Goal: Task Accomplishment & Management: Manage account settings

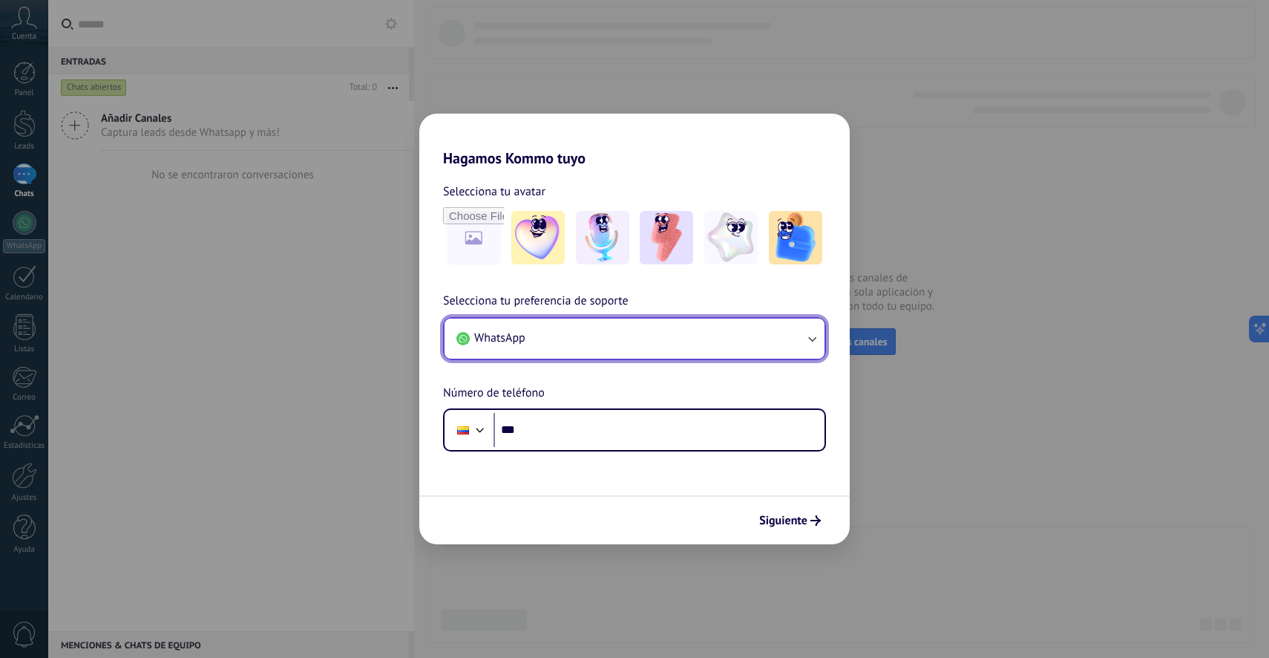
click at [704, 355] on button "WhatsApp" at bounding box center [635, 338] width 380 height 40
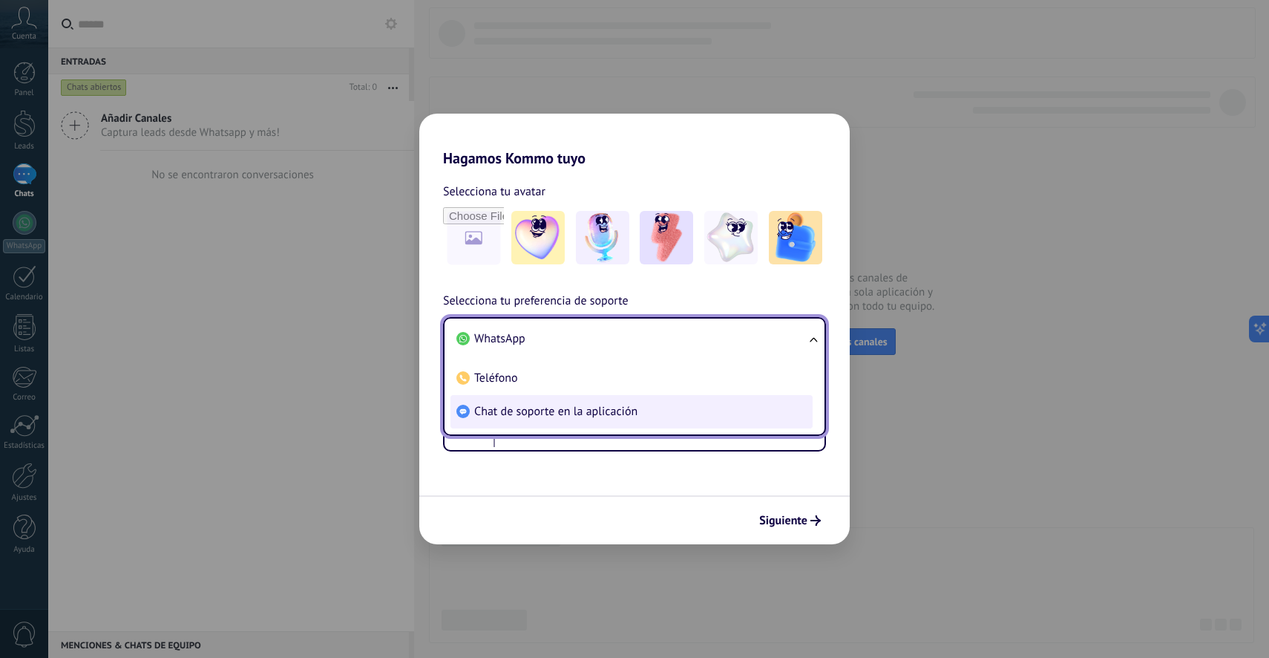
click at [622, 404] on span "Chat de soporte en la aplicación" at bounding box center [555, 411] width 163 height 15
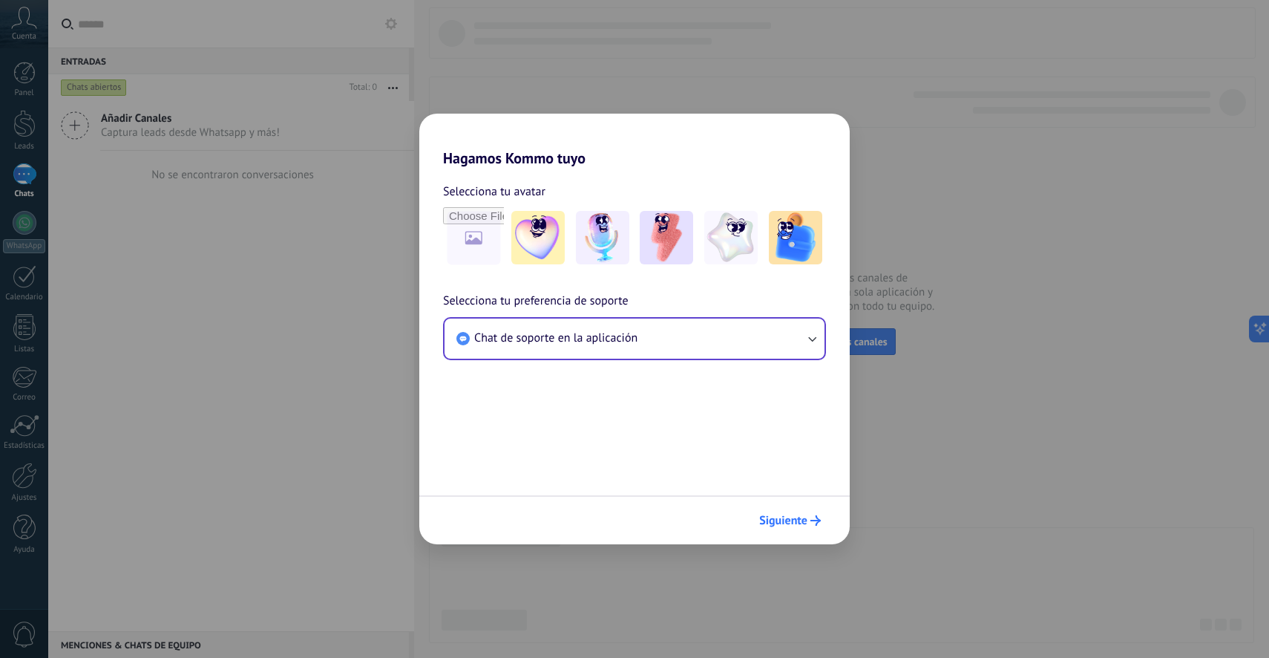
click at [783, 523] on span "Siguiente" at bounding box center [783, 520] width 48 height 10
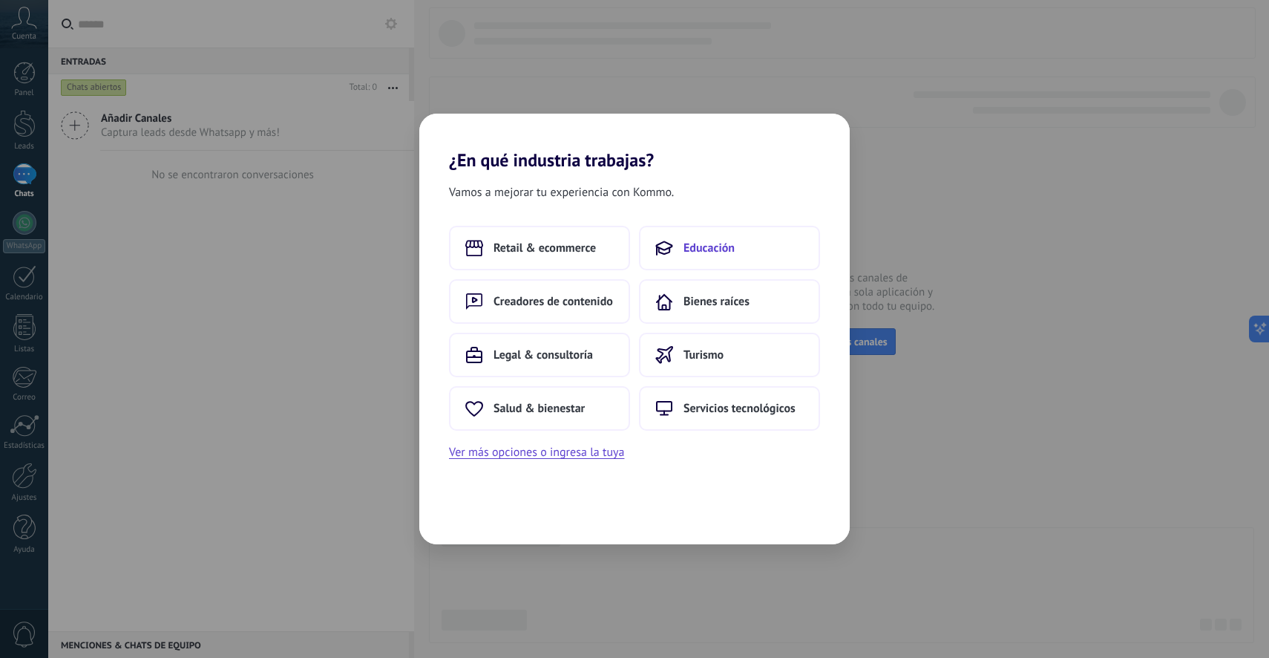
click at [668, 256] on icon at bounding box center [664, 248] width 18 height 18
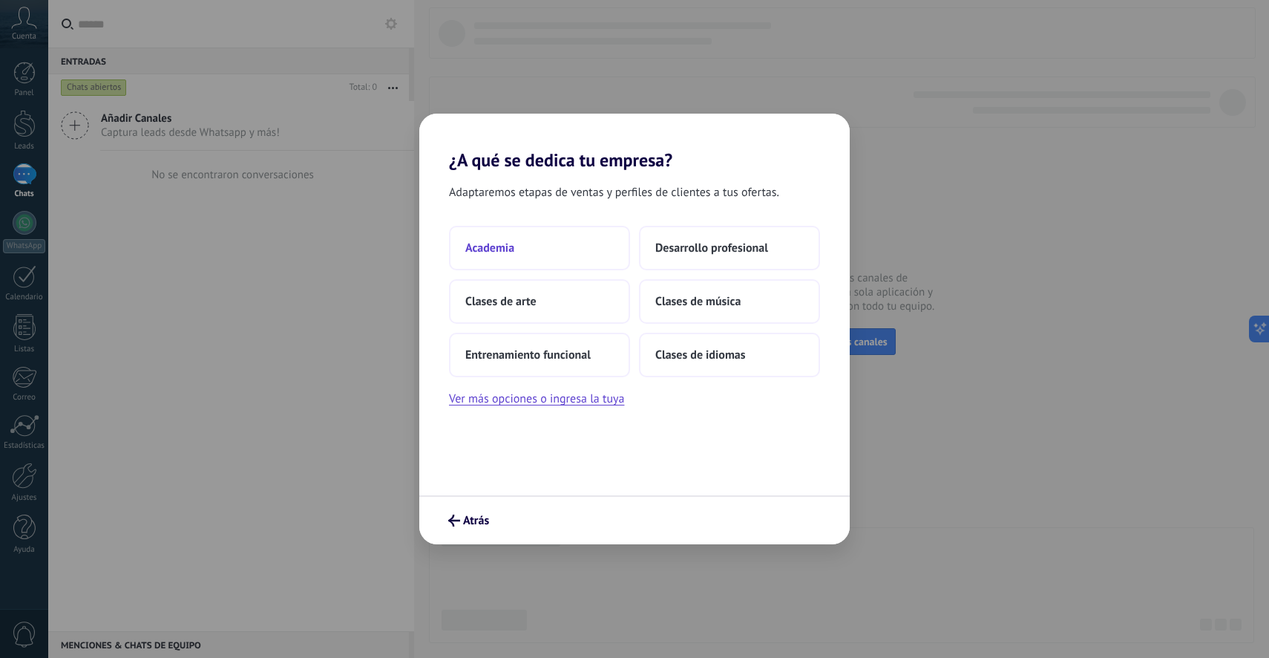
click at [577, 255] on button "Academia" at bounding box center [539, 248] width 181 height 45
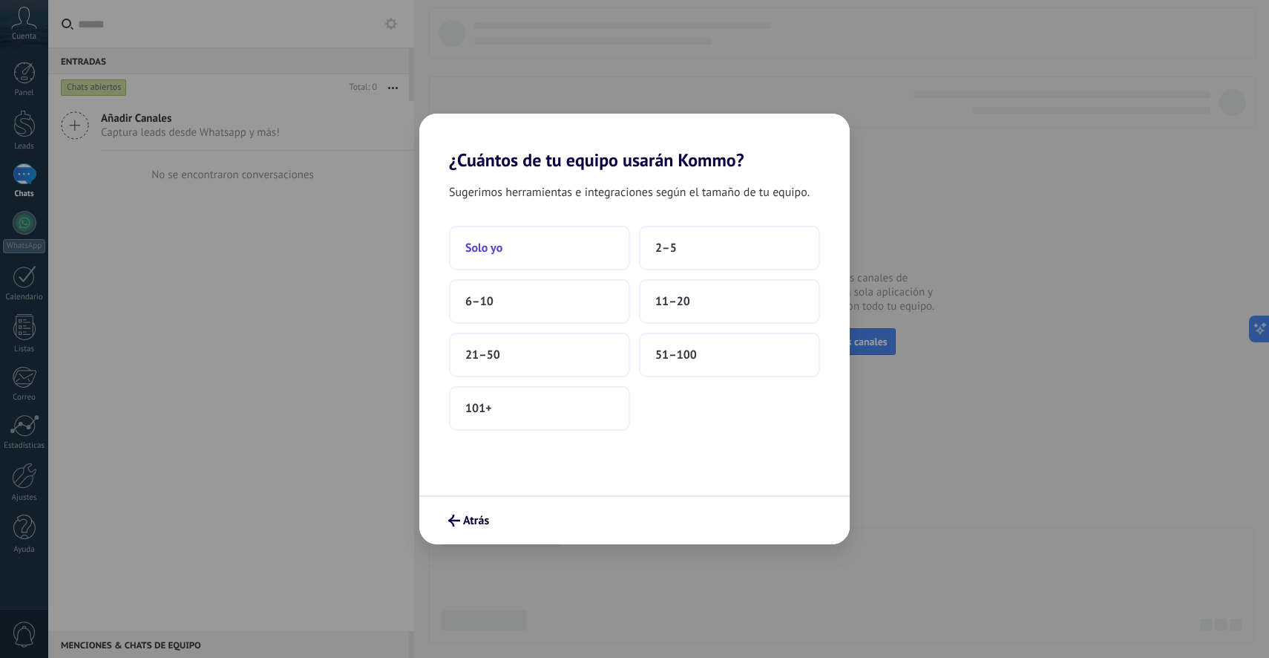
click at [566, 257] on button "Solo yo" at bounding box center [539, 248] width 181 height 45
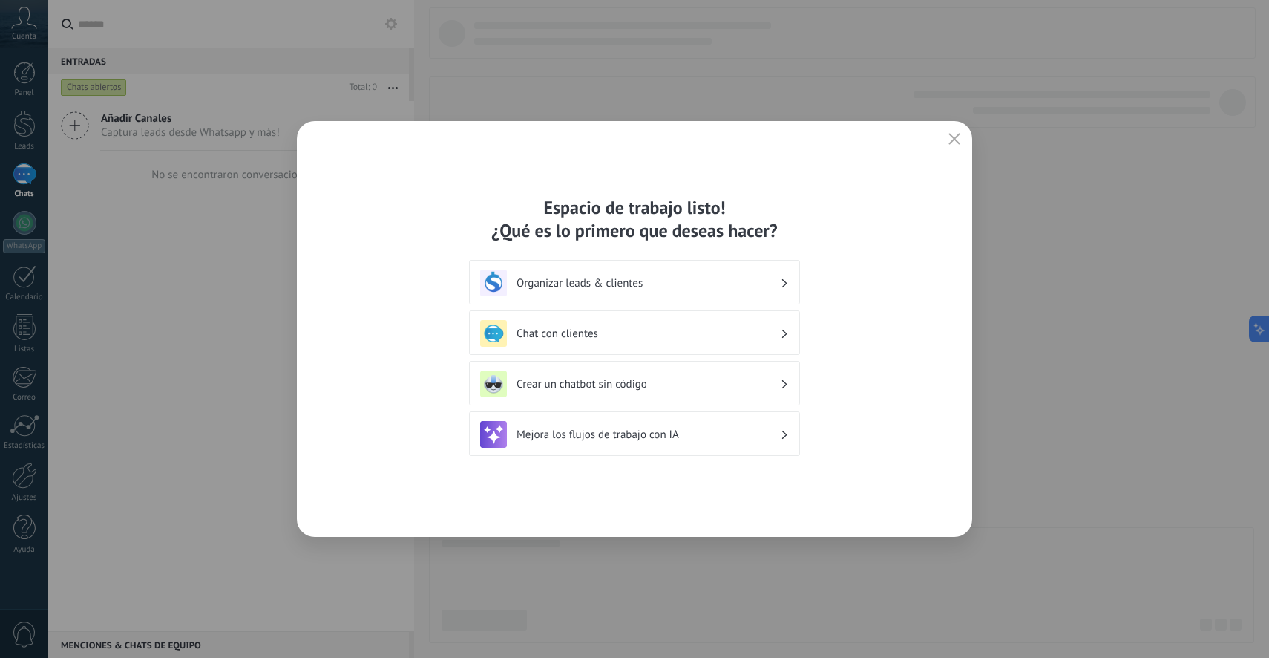
click at [949, 140] on icon "button" at bounding box center [954, 139] width 12 height 12
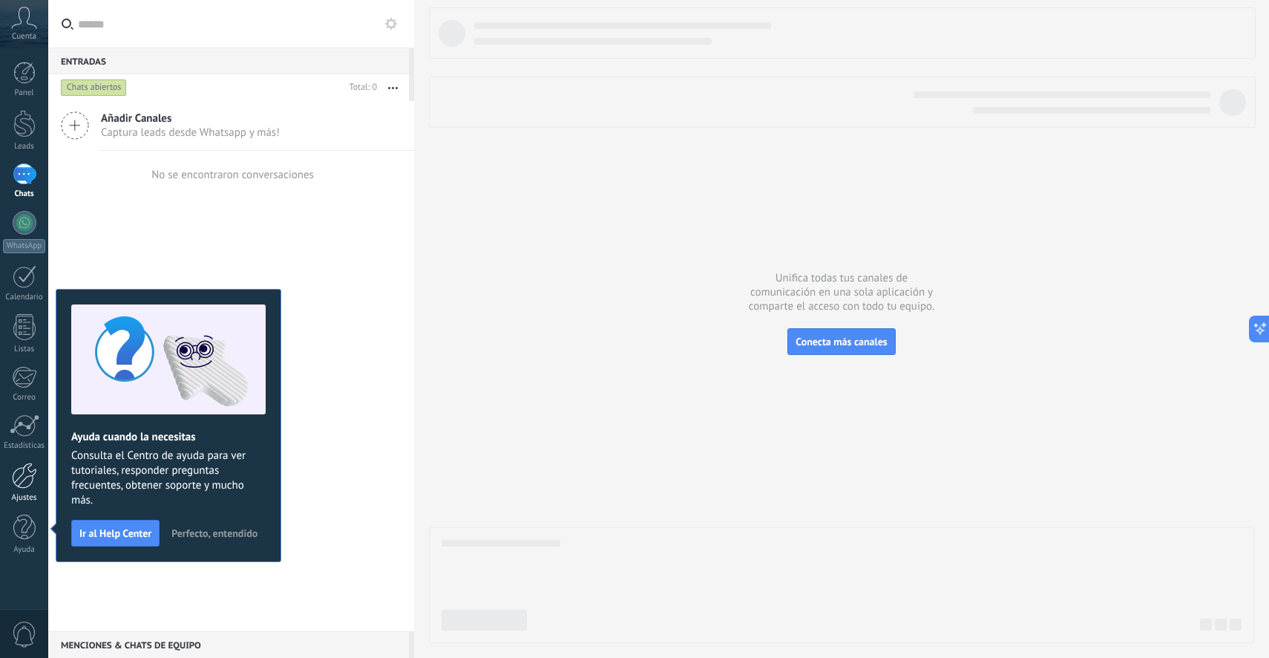
click at [46, 482] on link "Ajustes" at bounding box center [24, 482] width 48 height 40
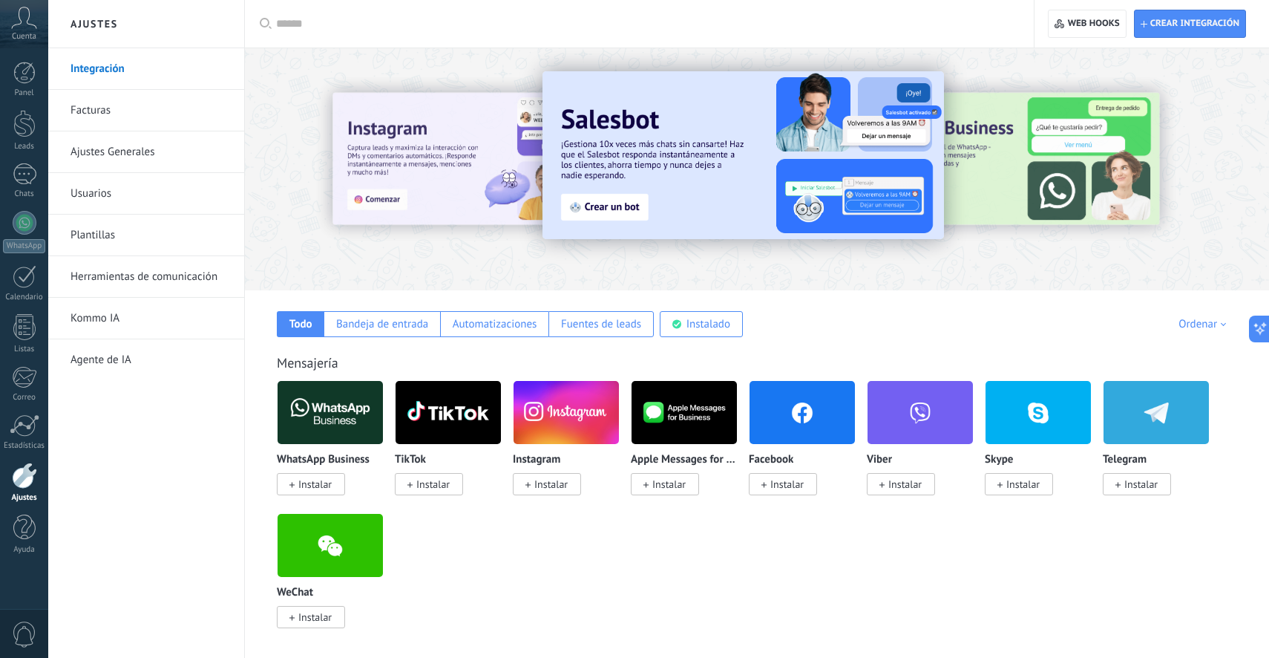
click at [64, 27] on div "Ajustes Integración Facturas Ajustes Generales Usuarios Plantillas Herramientas…" at bounding box center [146, 329] width 197 height 658
click at [20, 29] on div "Cuenta" at bounding box center [24, 24] width 48 height 48
